Goal: Transaction & Acquisition: Subscribe to service/newsletter

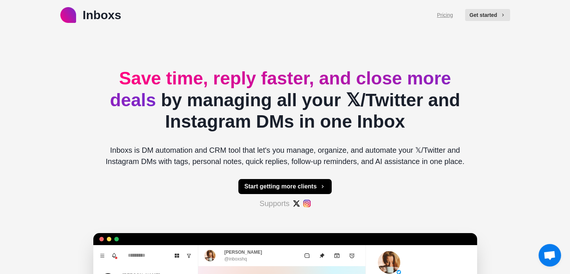
click at [450, 12] on link "Pricing" at bounding box center [445, 15] width 16 height 8
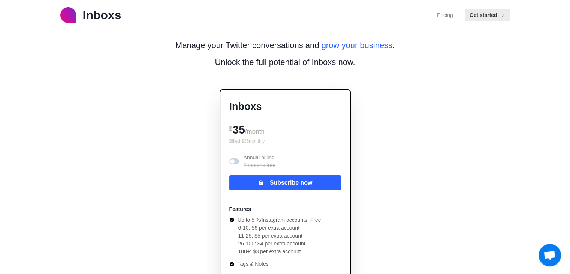
click at [118, 18] on p "Inboxs" at bounding box center [102, 15] width 39 height 18
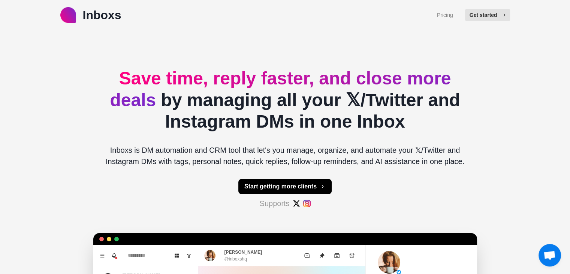
click at [506, 12] on button "Get started" at bounding box center [487, 15] width 45 height 12
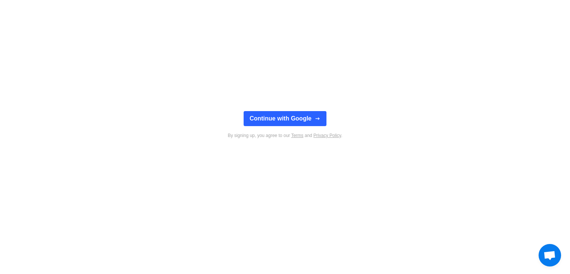
type textarea "*"
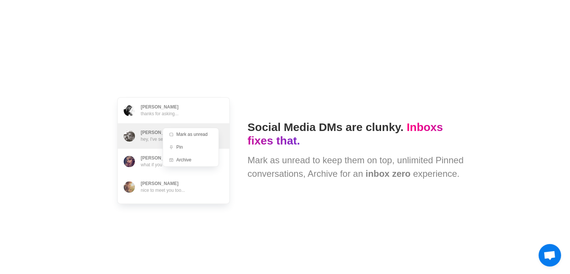
scroll to position [886, 0]
